Goal: Task Accomplishment & Management: Complete application form

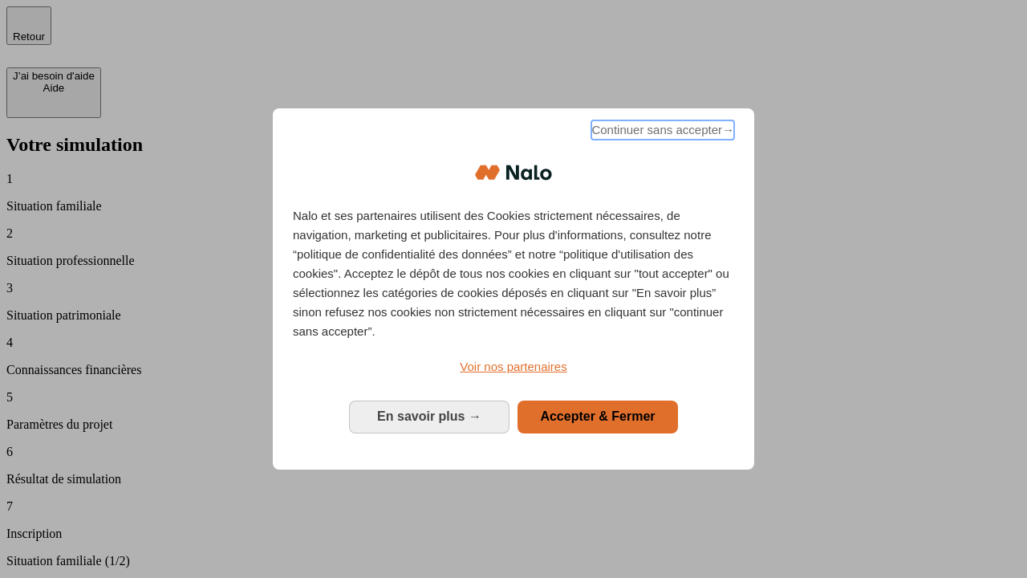
click at [661, 132] on span "Continuer sans accepter →" at bounding box center [662, 129] width 143 height 19
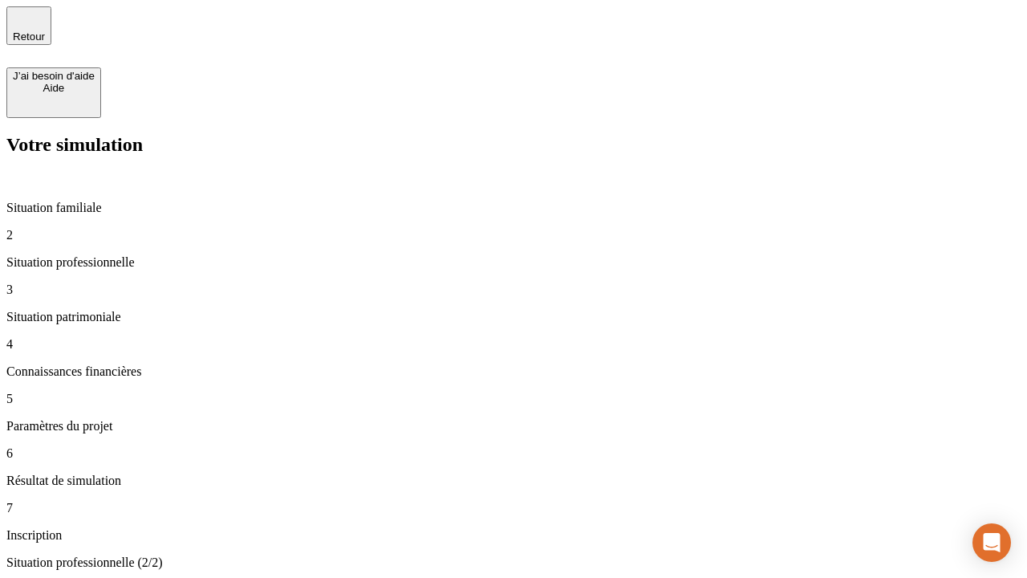
type input "30 000"
type input "1 000"
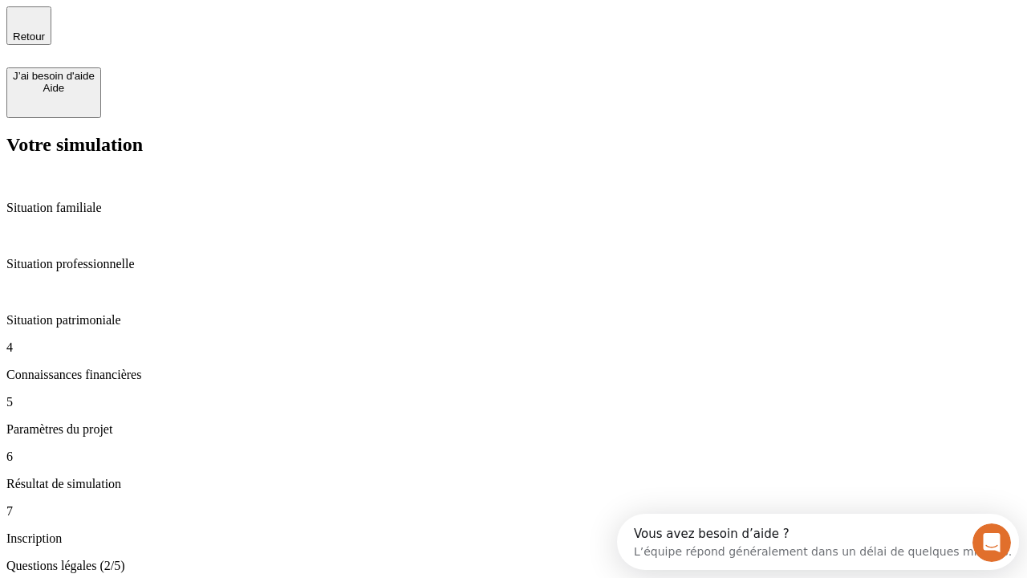
scroll to position [3, 0]
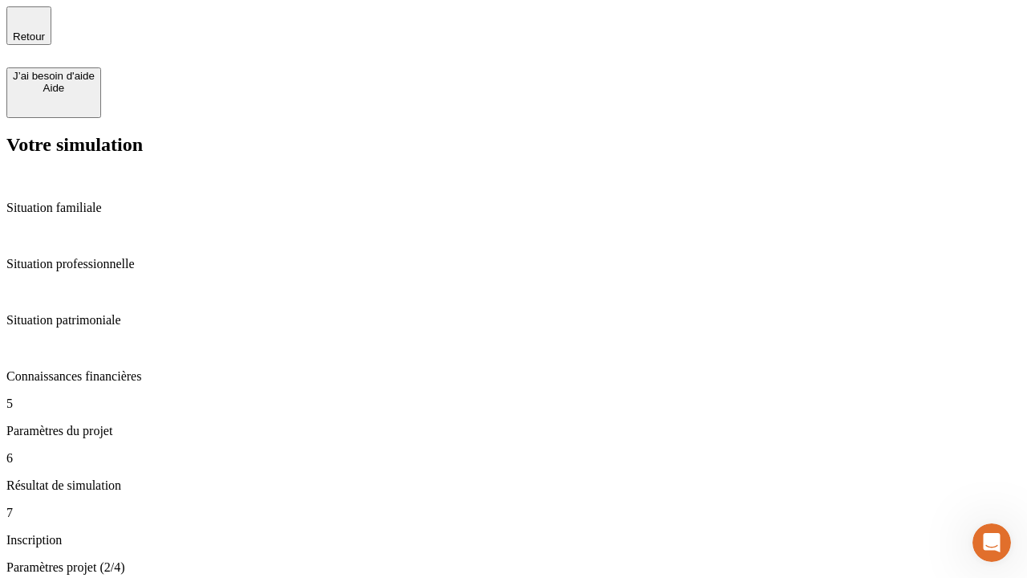
type input "65"
type input "5 000"
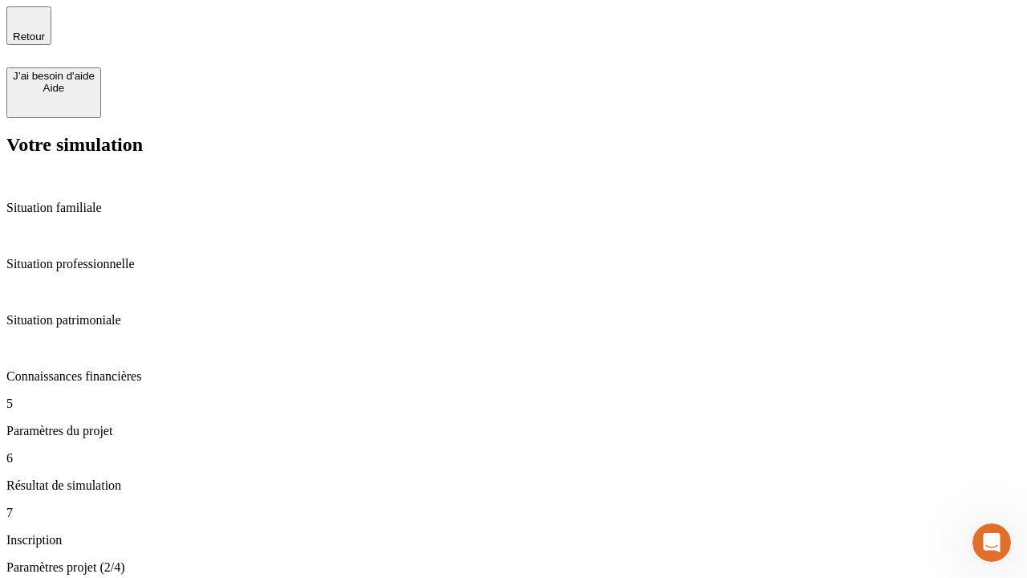
type input "640"
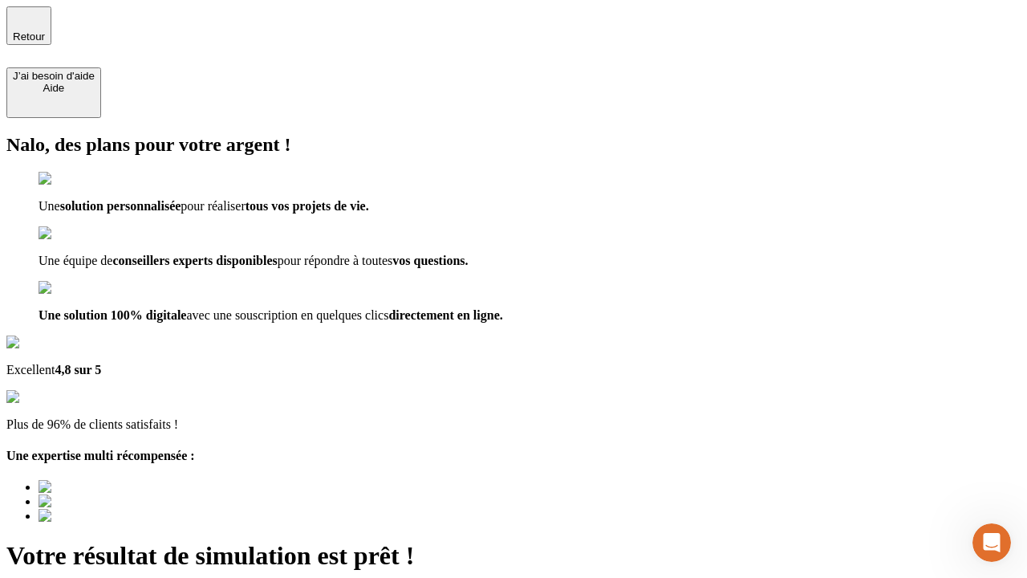
type input "[EMAIL_ADDRESS][DOMAIN_NAME]"
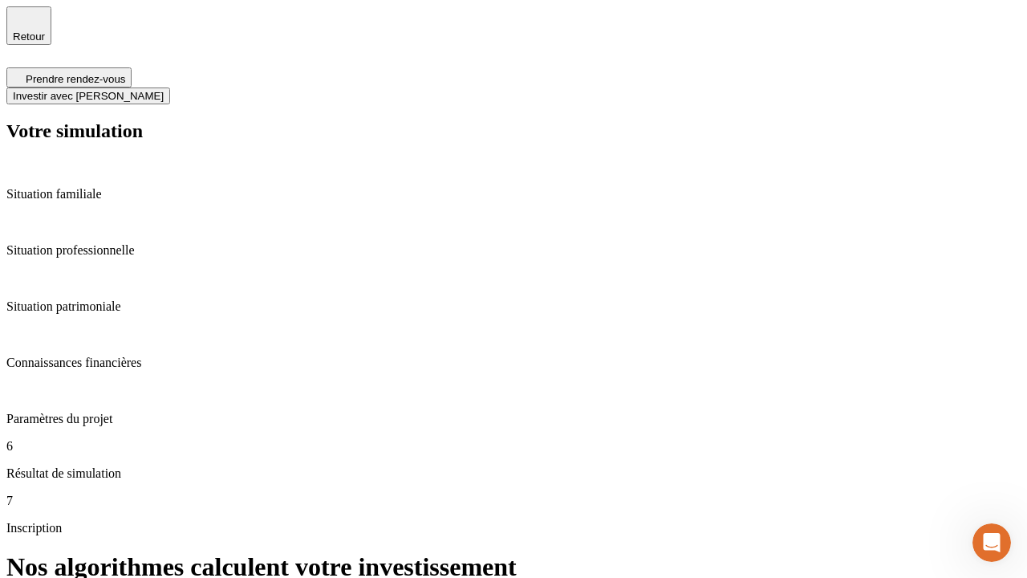
scroll to position [6, 0]
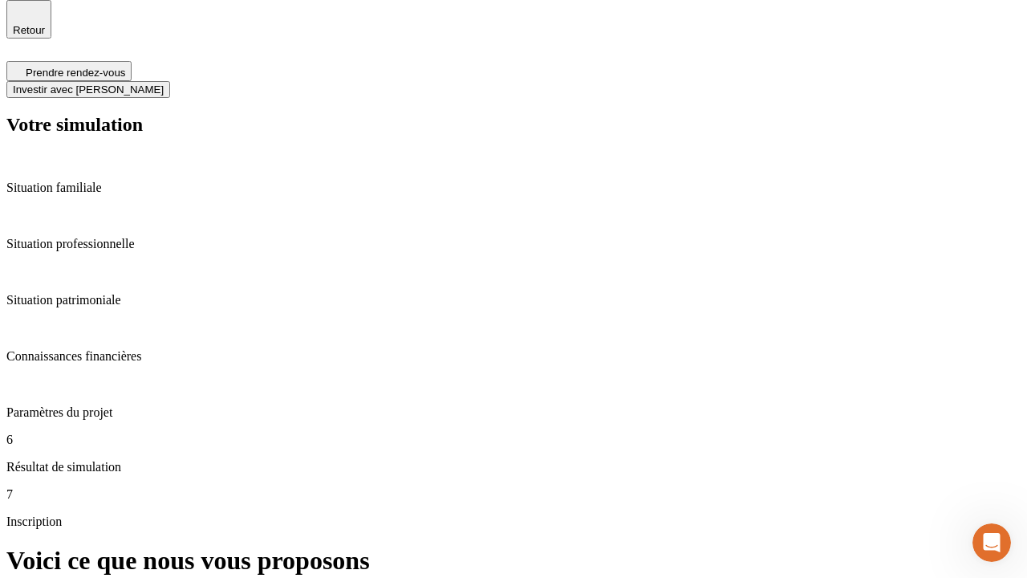
click at [164, 83] on span "Investir avec [PERSON_NAME]" at bounding box center [88, 89] width 151 height 12
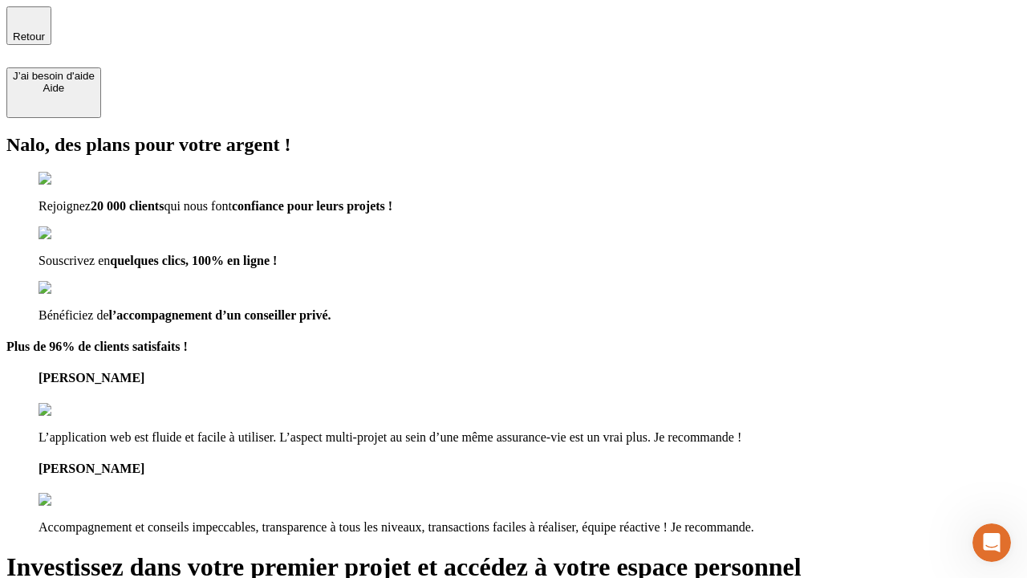
type input "[EMAIL_ADDRESS][DOMAIN_NAME]"
